Goal: Task Accomplishment & Management: Complete application form

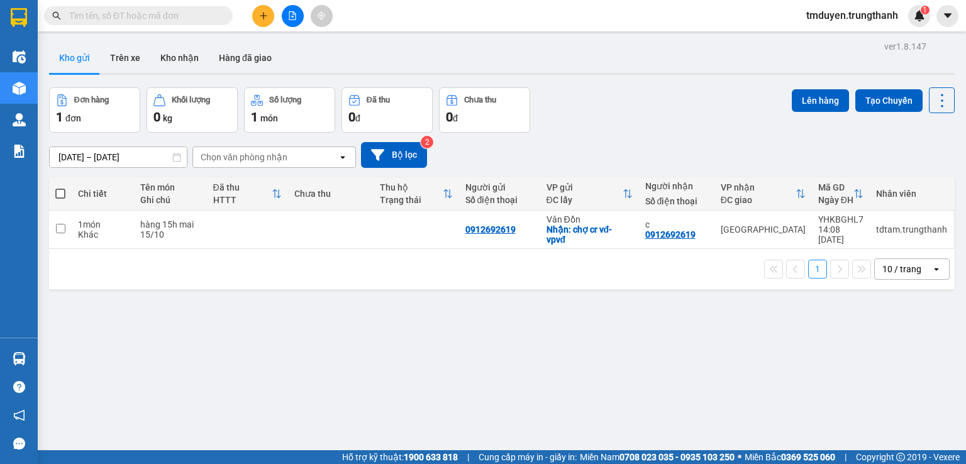
click at [106, 65] on button "Trên xe" at bounding box center [125, 58] width 50 height 30
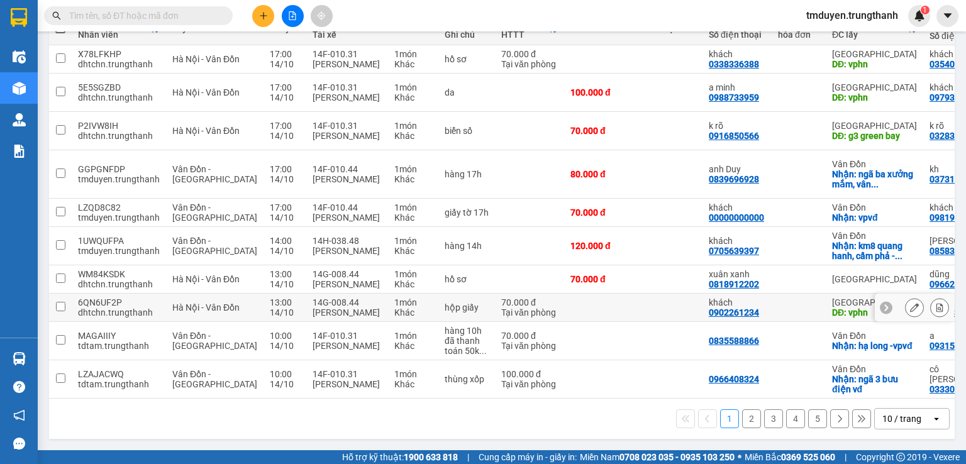
scroll to position [169, 0]
click at [742, 416] on button "2" at bounding box center [751, 418] width 19 height 19
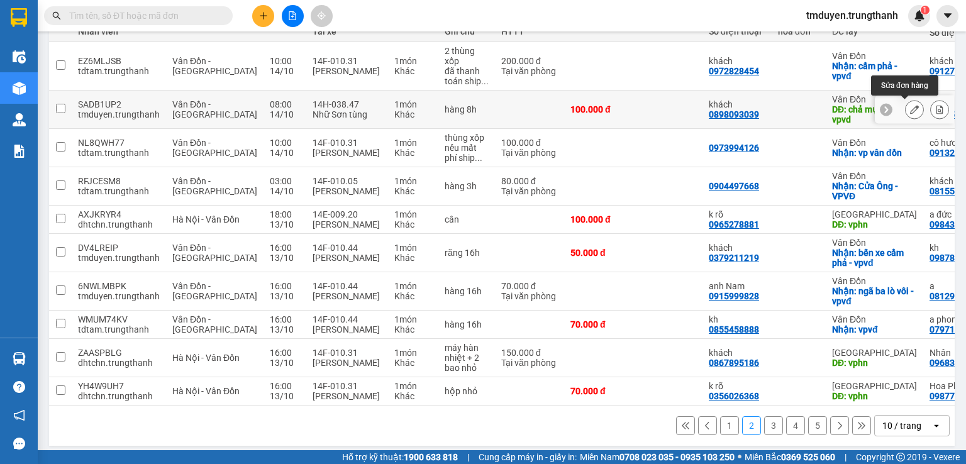
click at [913, 110] on button at bounding box center [914, 110] width 18 height 22
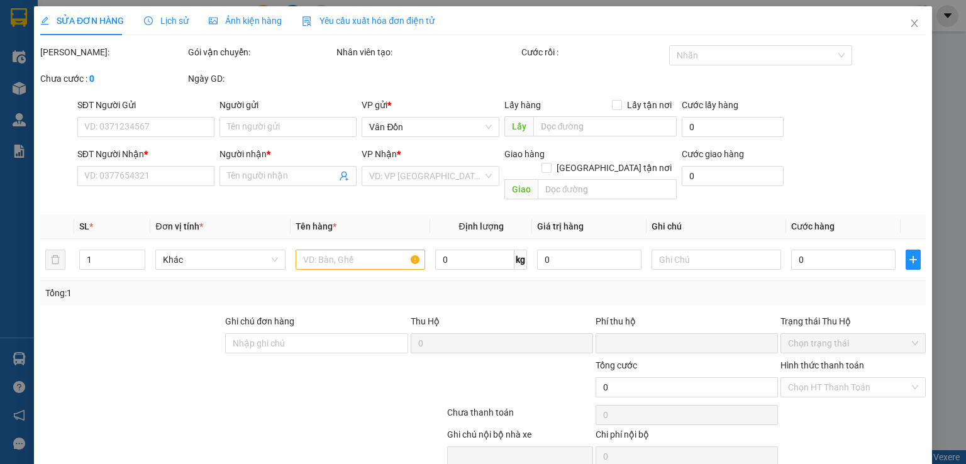
type input "0898093039"
type input "khách"
type input "chả mực bà nụ-vpvd"
type input "0968567313"
type input "kh"
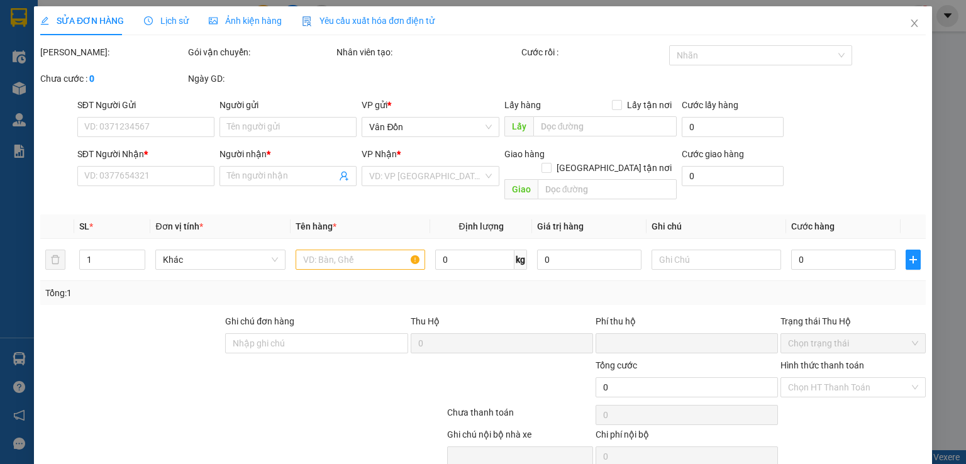
type input "0"
type input "100.000"
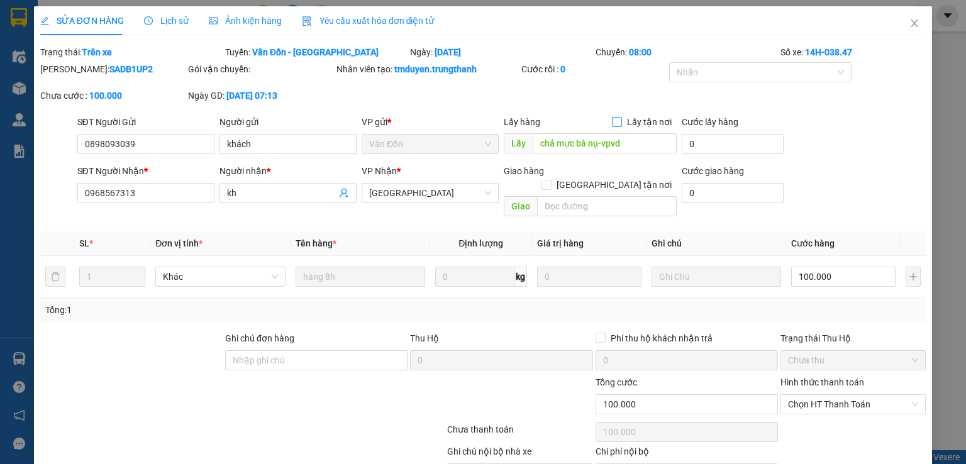
click at [614, 124] on input "Lấy tận nơi" at bounding box center [616, 121] width 9 height 9
checkbox input "true"
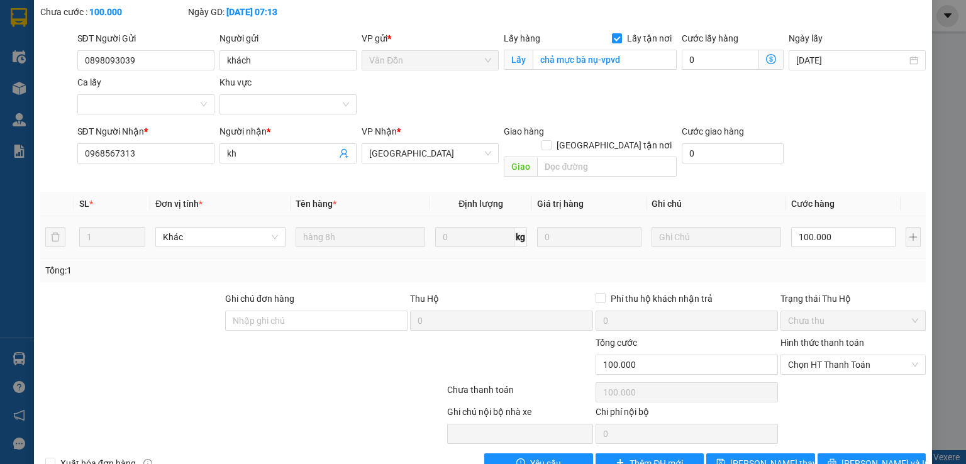
scroll to position [103, 0]
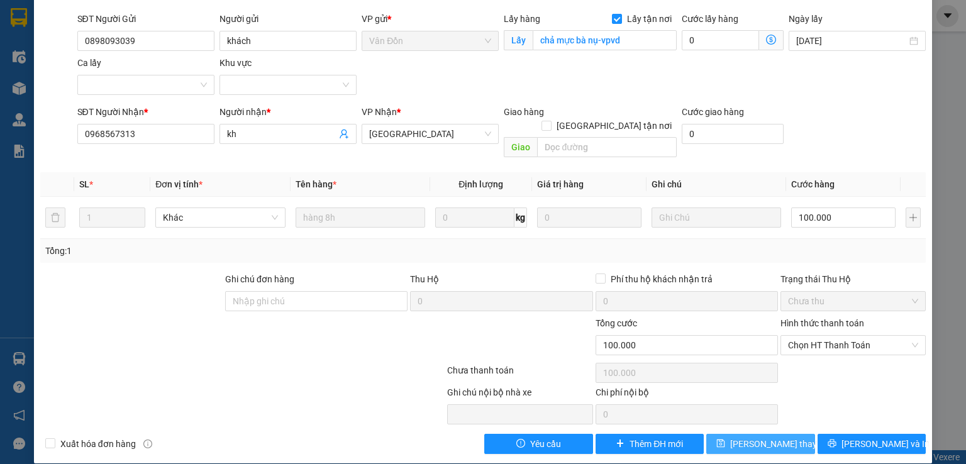
click at [757, 437] on span "[PERSON_NAME] thay đổi" at bounding box center [780, 444] width 101 height 14
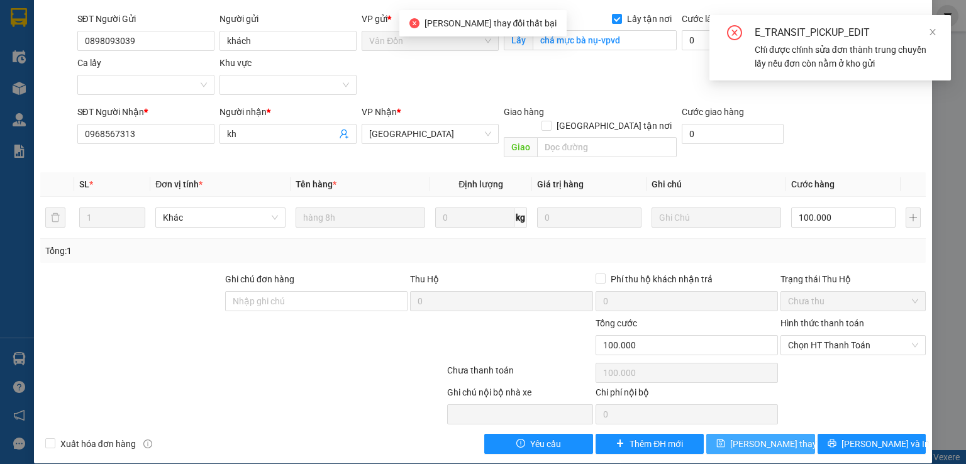
scroll to position [61, 0]
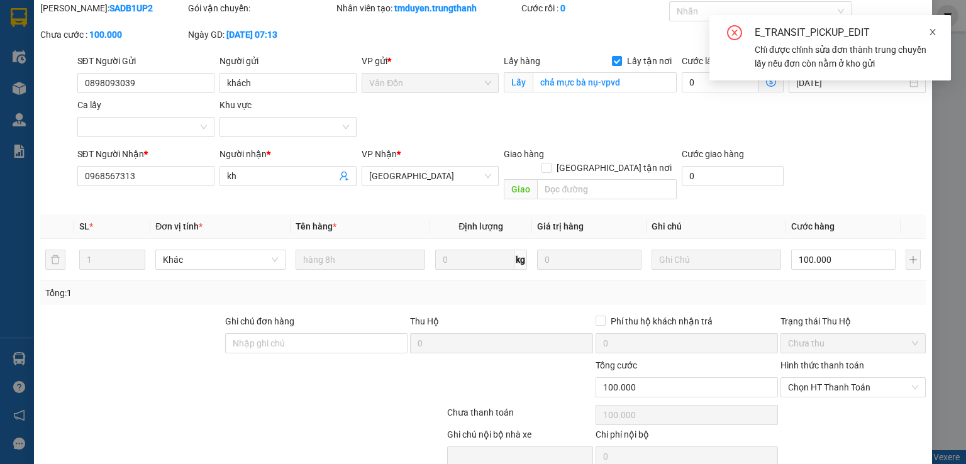
click at [928, 28] on icon "close" at bounding box center [932, 32] width 9 height 9
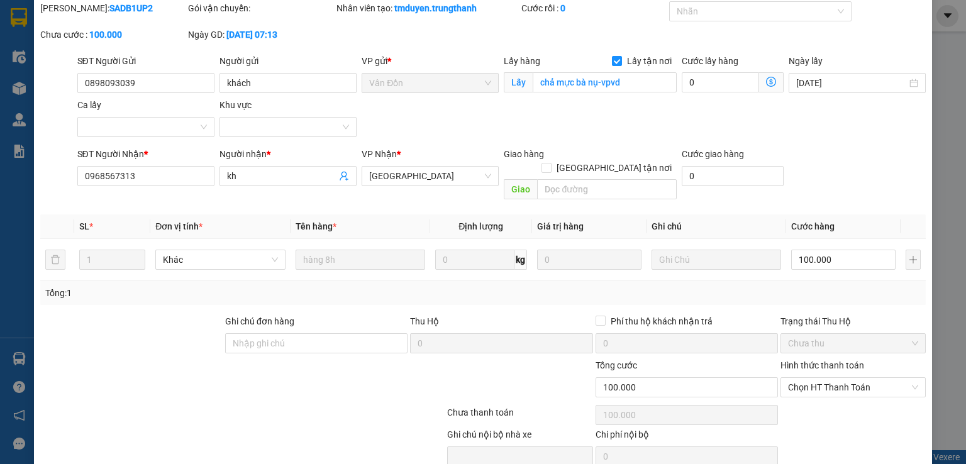
click at [931, 28] on div "SỬA ĐƠN HÀNG Lịch sử Ảnh kiện hàng Yêu cầu xuất hóa đơn điện tử Total Paid Fee …" at bounding box center [483, 232] width 966 height 464
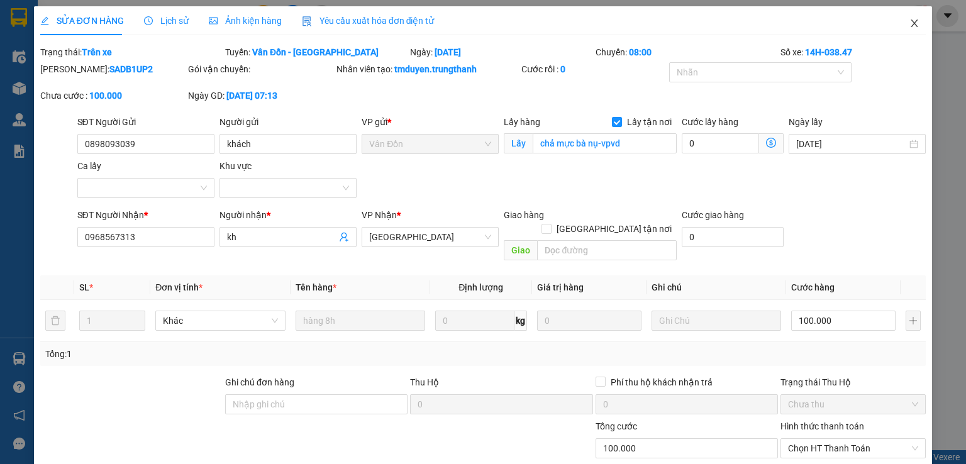
click at [911, 27] on icon "close" at bounding box center [914, 23] width 7 height 8
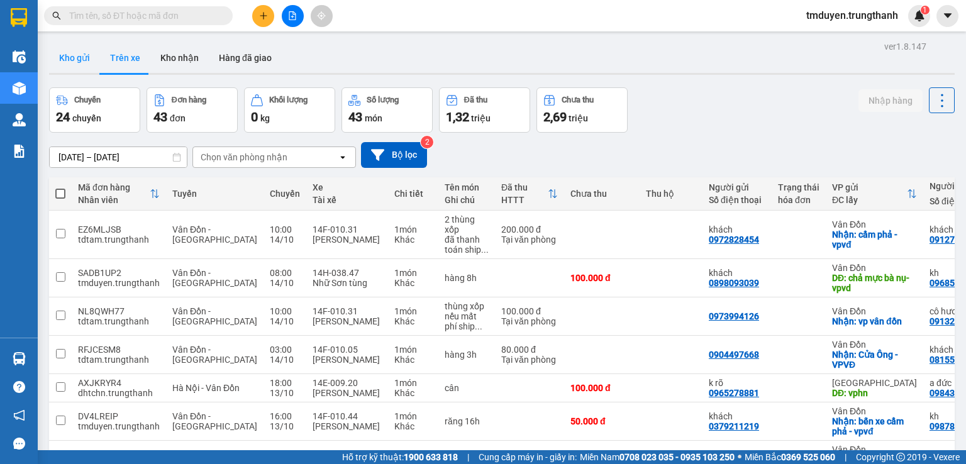
click at [64, 58] on button "Kho gửi" at bounding box center [74, 58] width 51 height 30
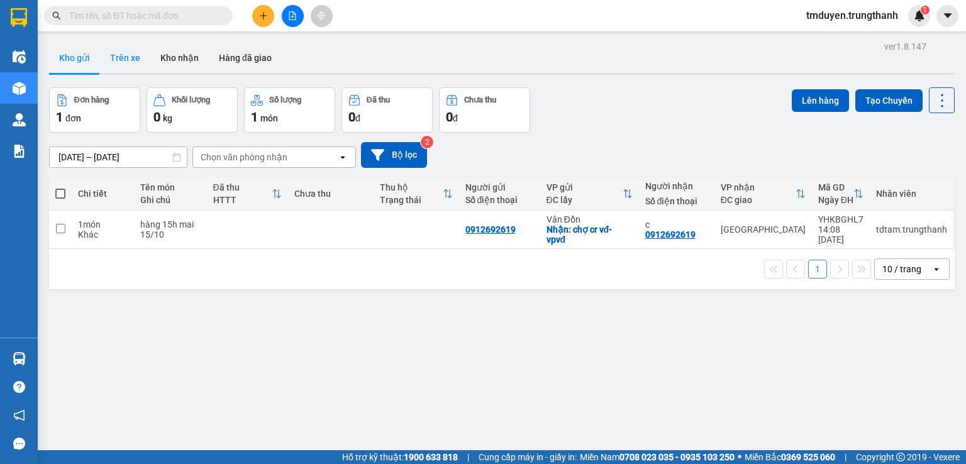
click at [131, 48] on button "Trên xe" at bounding box center [125, 58] width 50 height 30
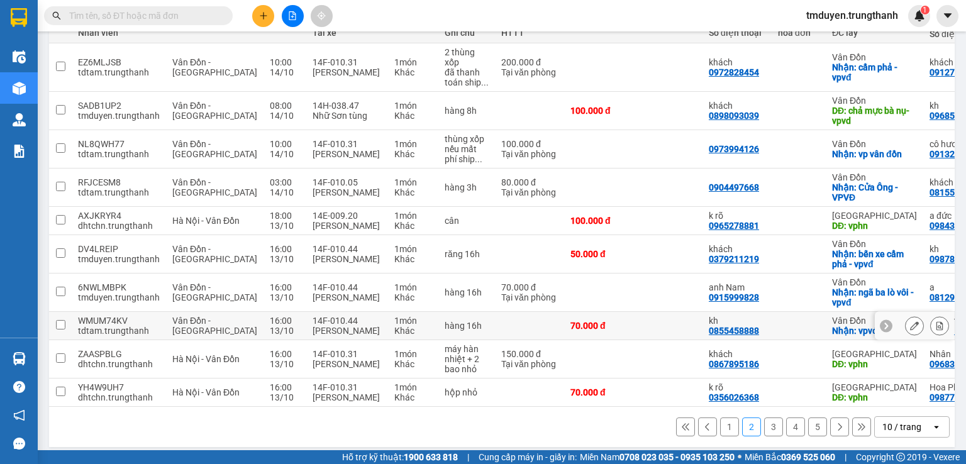
scroll to position [199, 0]
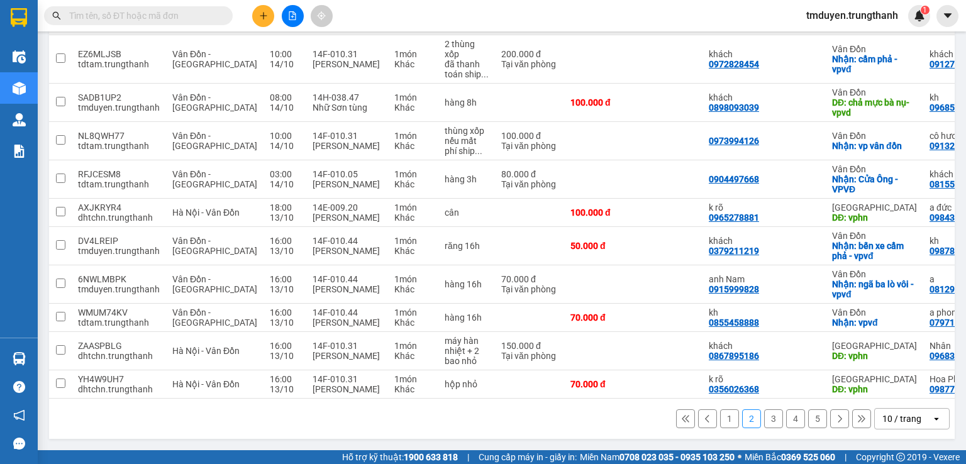
click at [720, 426] on button "1" at bounding box center [729, 418] width 19 height 19
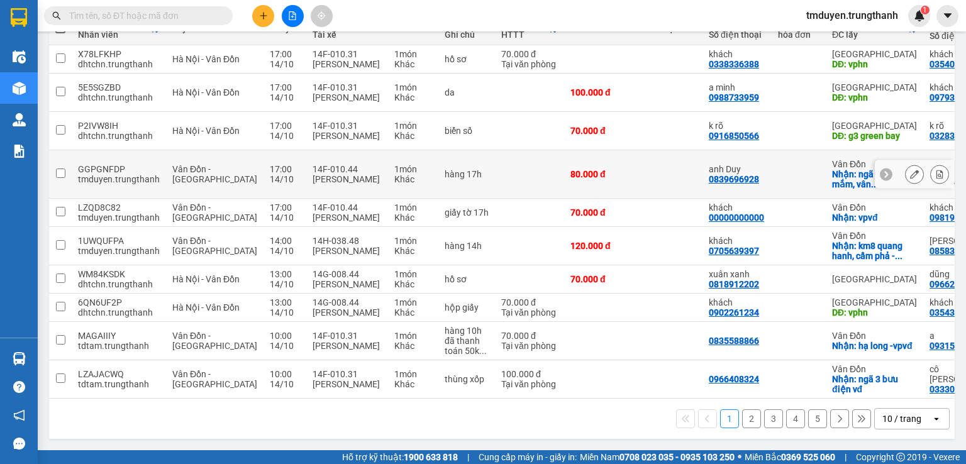
scroll to position [126, 0]
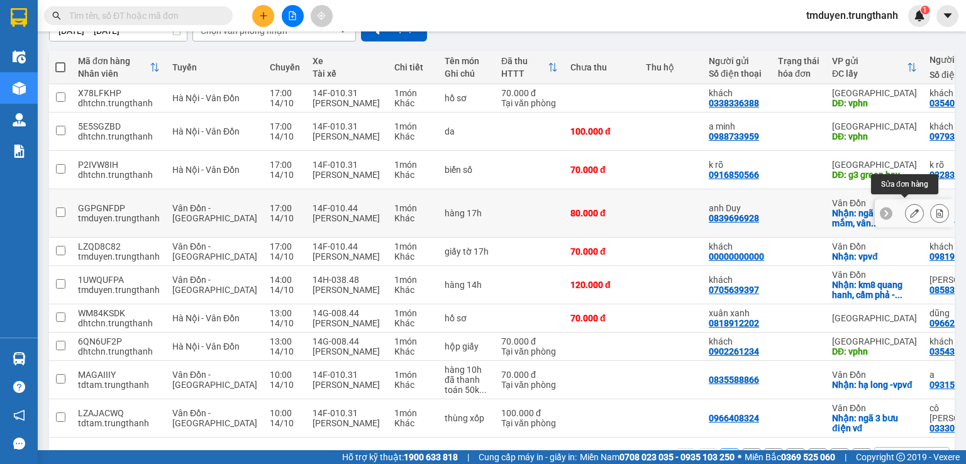
click at [905, 207] on button at bounding box center [914, 213] width 18 height 22
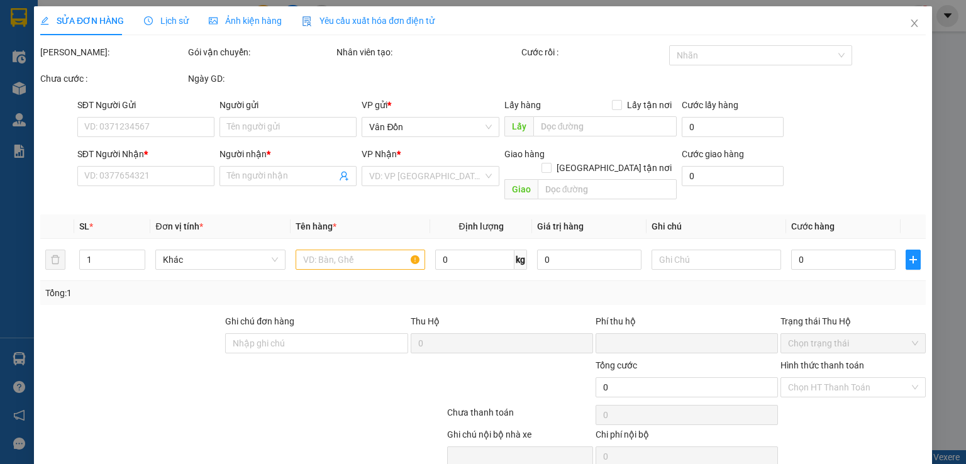
type input "0839696928"
type input "anh Duy"
checkbox input "true"
type input "ngã ba xưởng mắm, [GEOGRAPHIC_DATA] - vpvđ"
type input "0373126981"
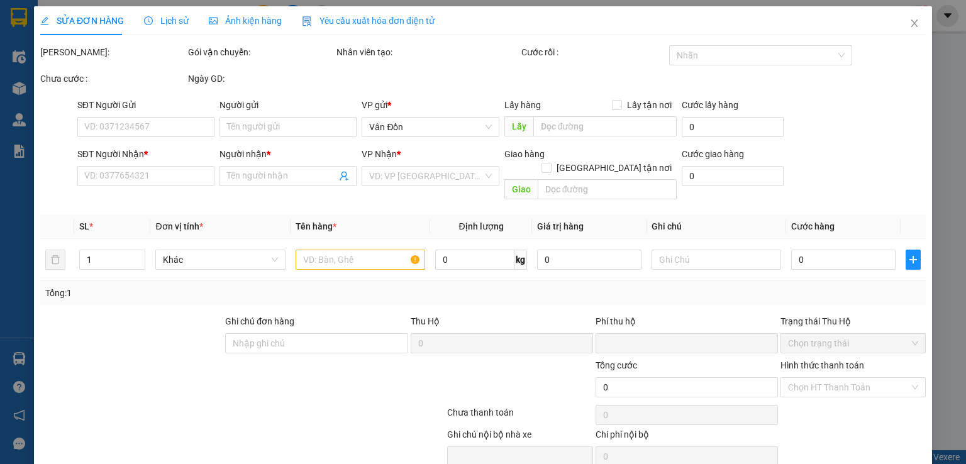
type input "kh"
type input "văn phòng [PERSON_NAME], thanh trì"
type input "0"
type input "80.000"
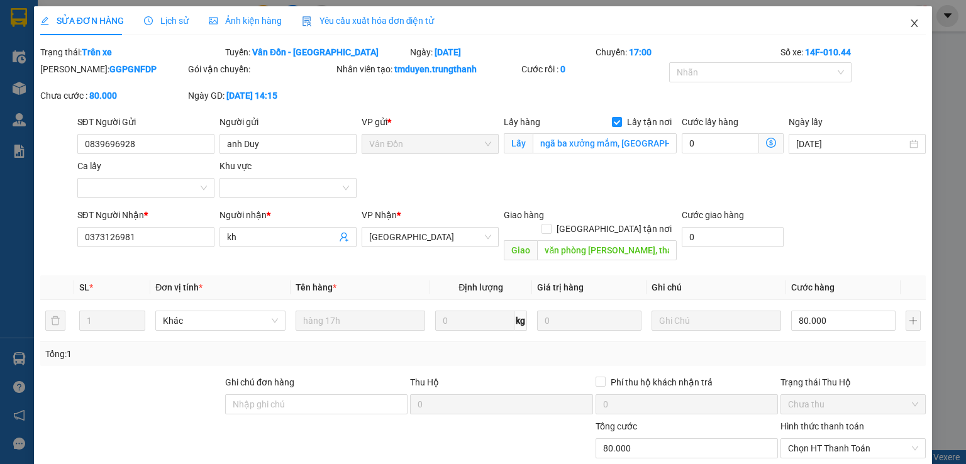
click at [909, 24] on icon "close" at bounding box center [914, 23] width 10 height 10
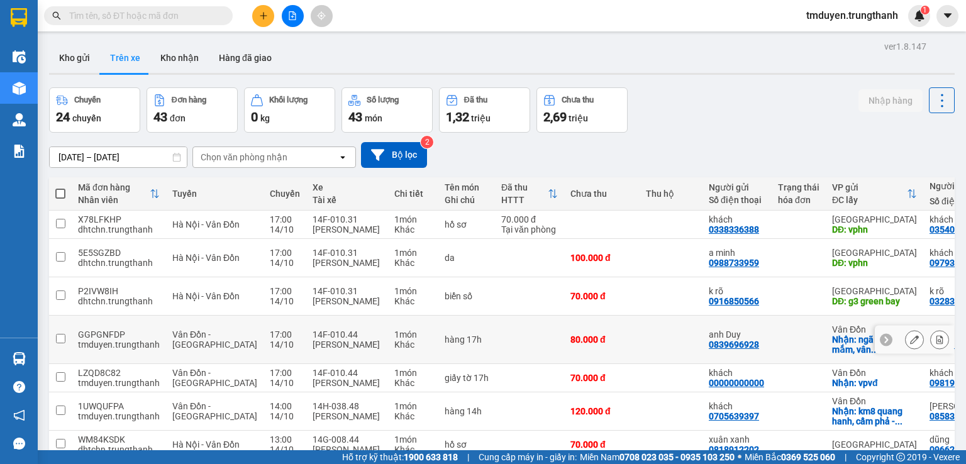
scroll to position [21, 0]
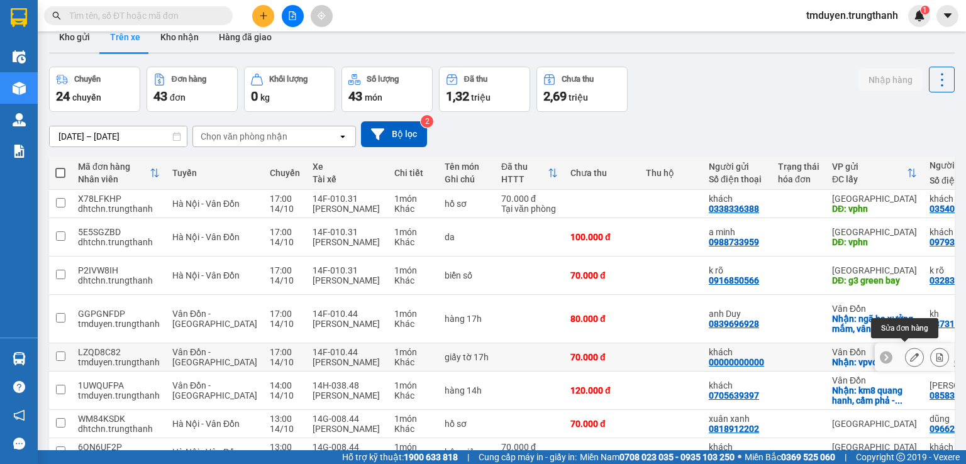
click at [910, 355] on button at bounding box center [914, 357] width 18 height 22
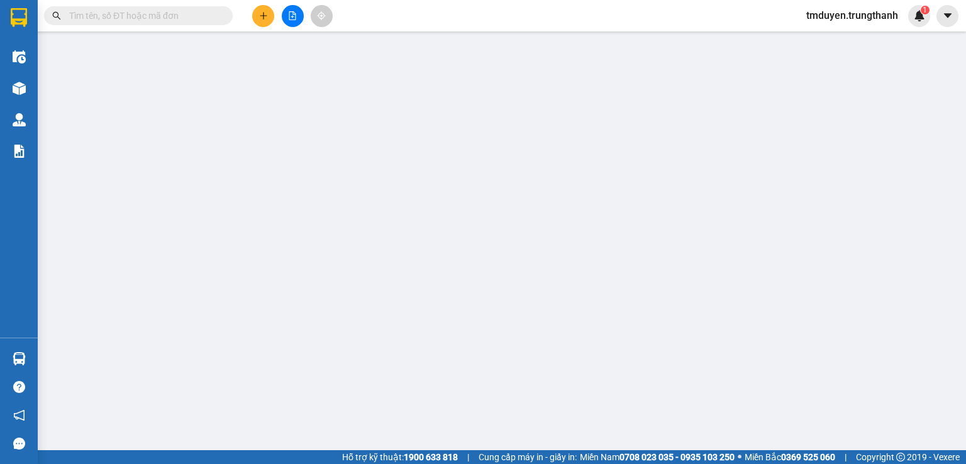
type input "00000000000"
type input "khách"
checkbox input "true"
type input "vpvđ"
type input "0981985633"
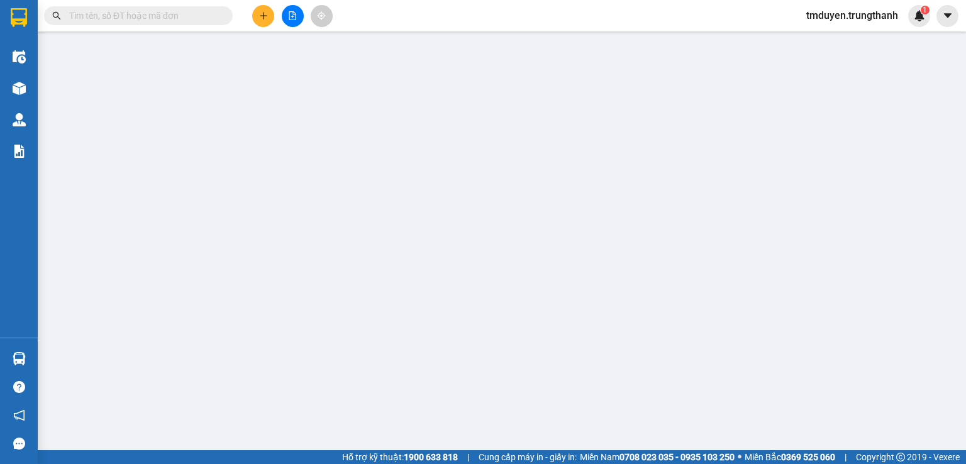
type input "khách"
type input "268 long biên"
type input "0"
type input "70.000"
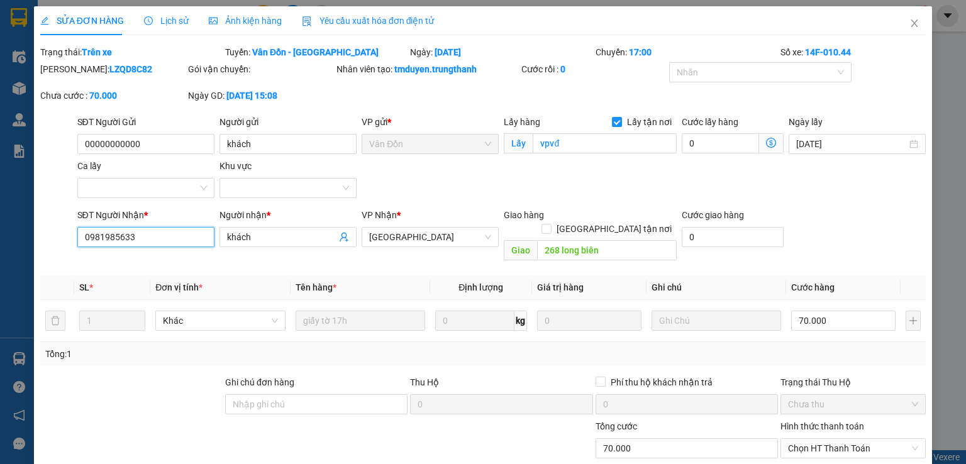
drag, startPoint x: 141, startPoint y: 236, endPoint x: 64, endPoint y: 223, distance: 77.8
click at [64, 223] on div "SĐT Người Nhận * 0981985633 0981985633 Người nhận * khách VP Nhận * [GEOGRAPHIC…" at bounding box center [483, 237] width 888 height 58
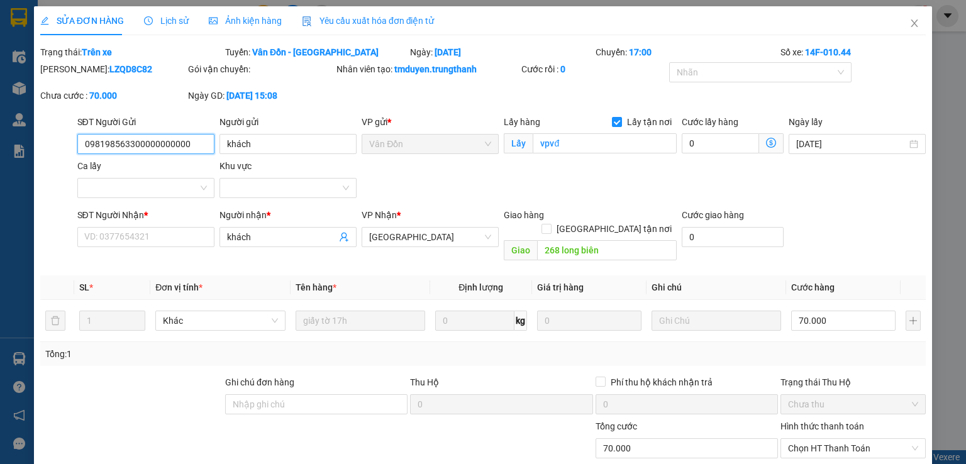
click at [153, 153] on input "098198563300000000000" at bounding box center [145, 144] width 137 height 20
type input "098198563300000000000"
click at [136, 235] on input "SĐT Người Nhận *" at bounding box center [145, 237] width 137 height 20
paste input "0981985633"
type input "0981985633"
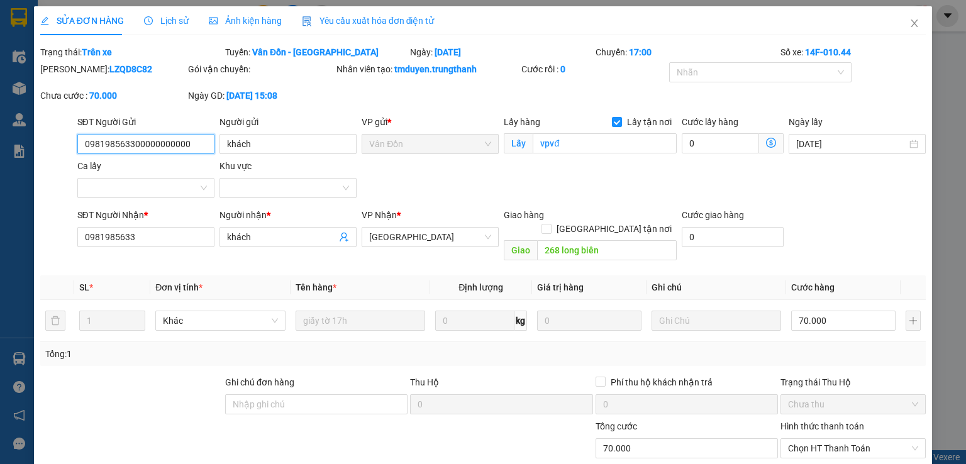
drag, startPoint x: 187, startPoint y: 141, endPoint x: 132, endPoint y: 146, distance: 55.6
click at [132, 146] on input "098198563300000000000" at bounding box center [145, 144] width 137 height 20
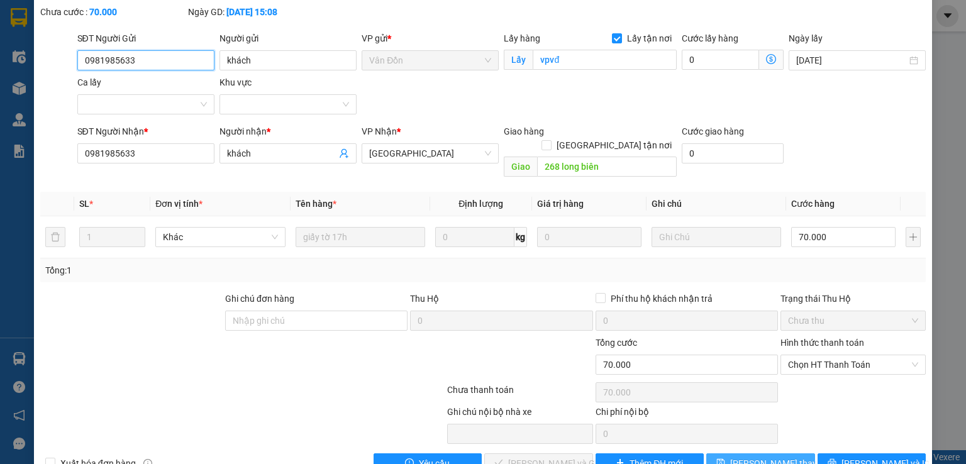
type input "0981985633"
click at [720, 453] on button "[PERSON_NAME] thay đổi" at bounding box center [760, 463] width 109 height 20
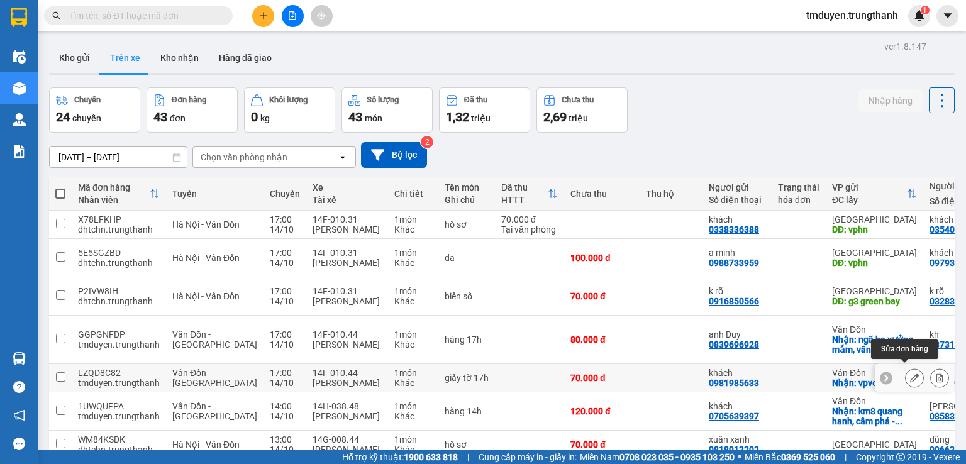
click at [910, 373] on icon at bounding box center [914, 377] width 9 height 9
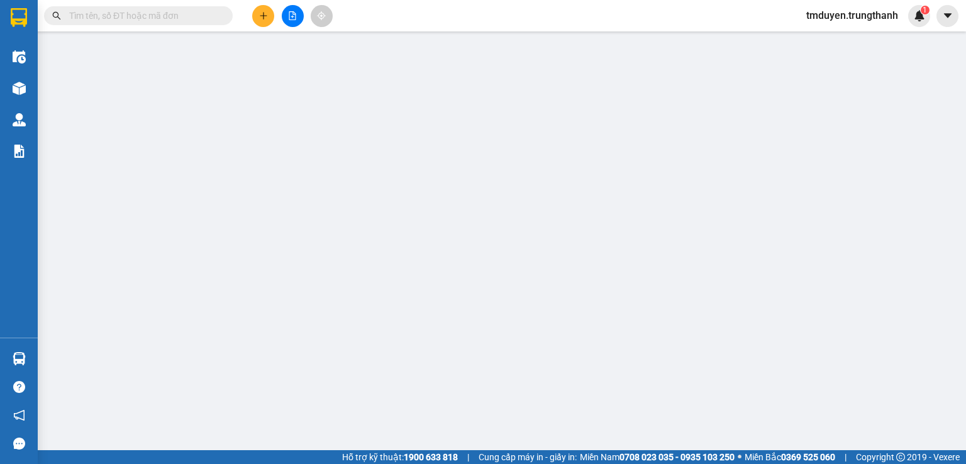
type input "0981985633"
type input "khách"
checkbox input "true"
type input "vpvđ"
type input "0981985633"
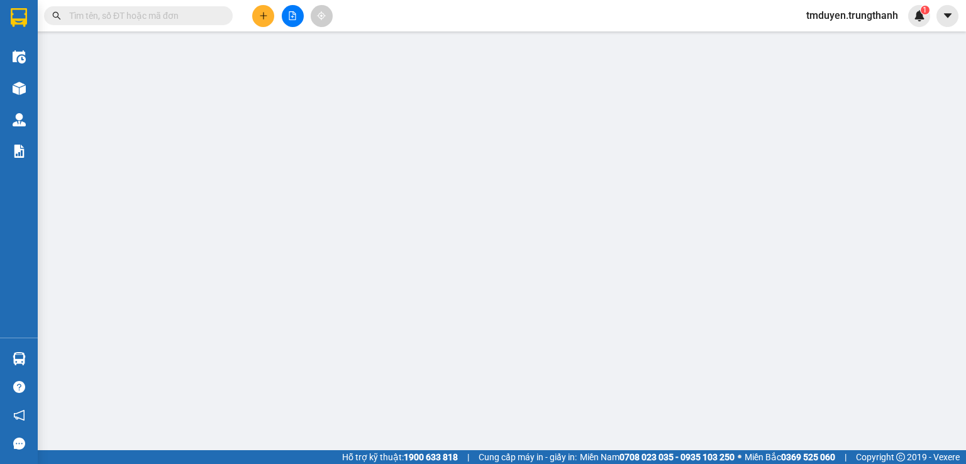
type input "khách"
type input "268 long biên"
type input "0"
type input "70.000"
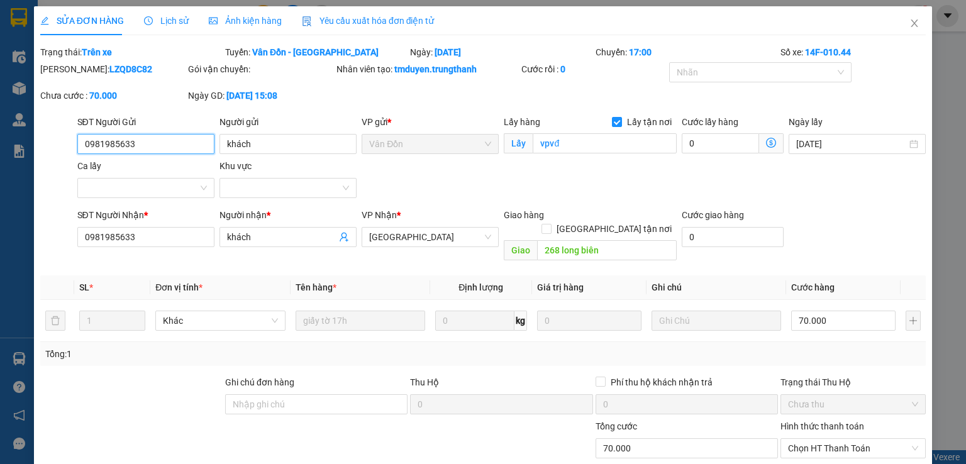
drag, startPoint x: 143, startPoint y: 147, endPoint x: 26, endPoint y: 169, distance: 118.5
click at [26, 169] on div "SỬA ĐƠN HÀNG Lịch sử Ảnh kiện hàng Yêu cầu xuất hóa đơn điện tử Total Paid Fee …" at bounding box center [483, 232] width 966 height 464
type input "000000000000"
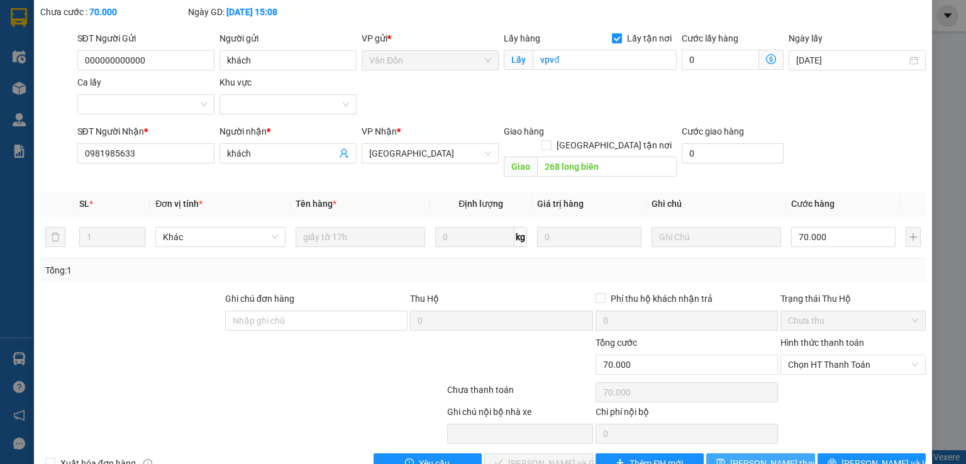
click at [780, 456] on span "[PERSON_NAME] thay đổi" at bounding box center [780, 463] width 101 height 14
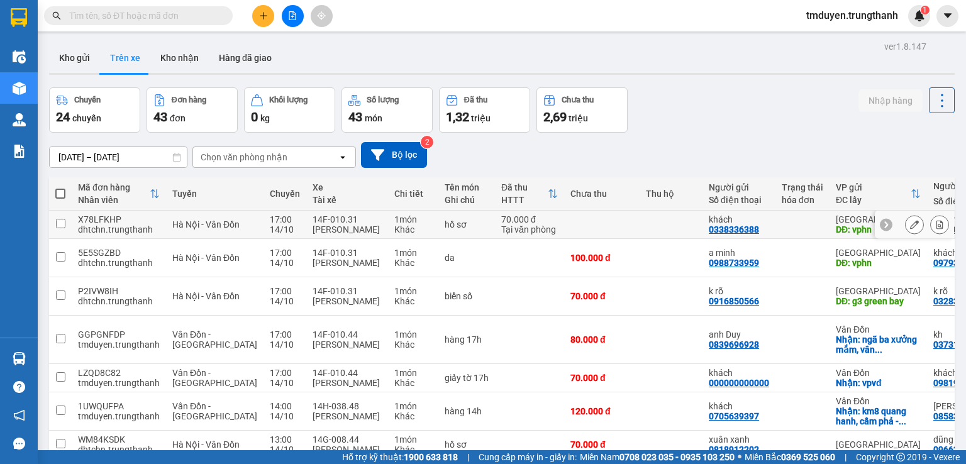
scroll to position [41, 0]
